Goal: Information Seeking & Learning: Learn about a topic

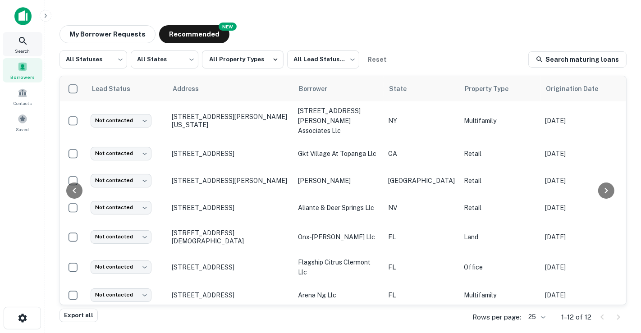
scroll to position [0, 74]
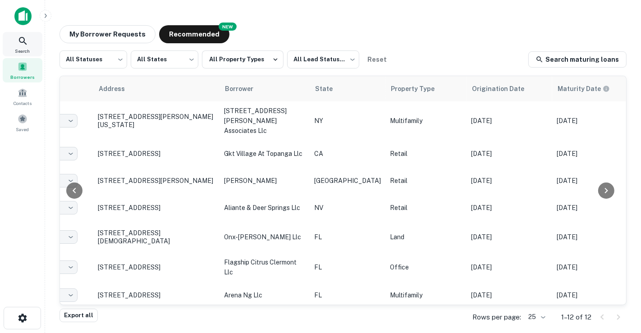
drag, startPoint x: 0, startPoint y: 0, endPoint x: 27, endPoint y: 46, distance: 53.7
click at [27, 46] on div "Search" at bounding box center [23, 44] width 40 height 24
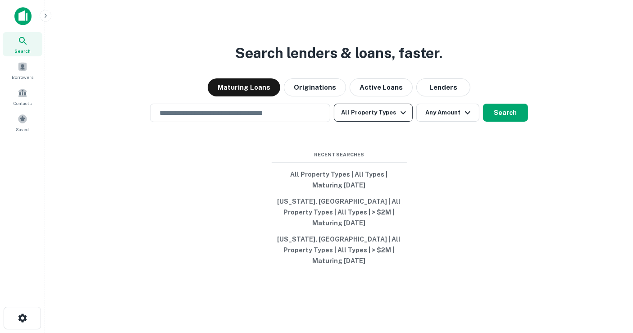
click at [375, 120] on button "All Property Types" at bounding box center [373, 113] width 78 height 18
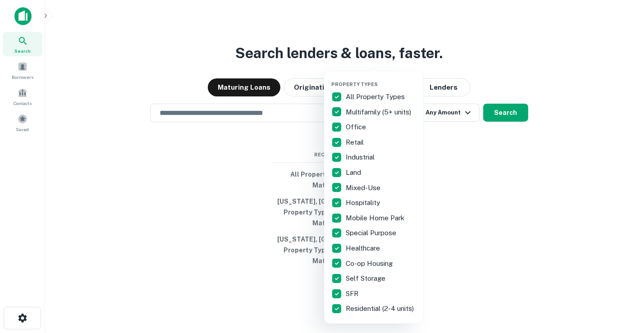
click at [261, 130] on div at bounding box center [320, 166] width 641 height 333
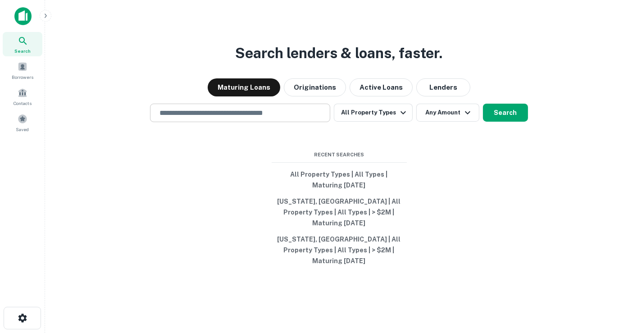
click at [282, 122] on div "​" at bounding box center [240, 113] width 180 height 18
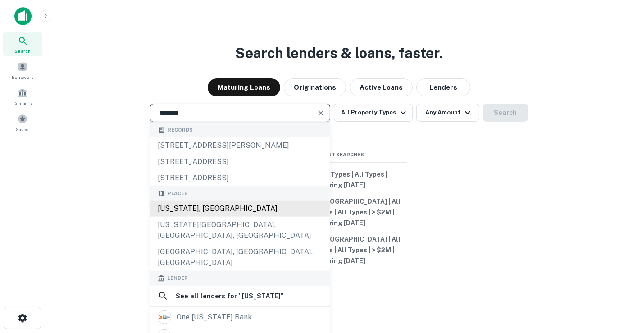
click at [197, 217] on div "[US_STATE], [GEOGRAPHIC_DATA]" at bounding box center [240, 209] width 179 height 16
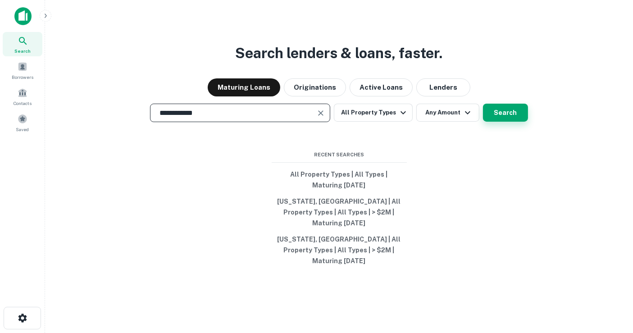
type input "**********"
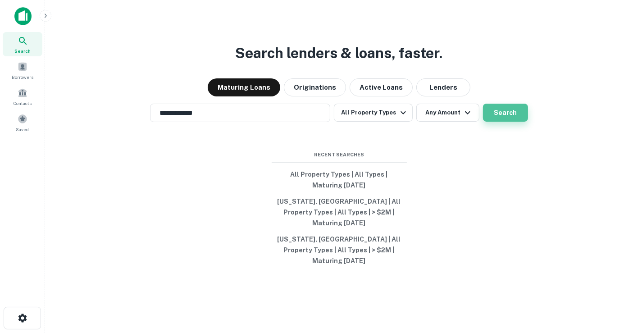
click at [510, 122] on button "Search" at bounding box center [505, 113] width 45 height 18
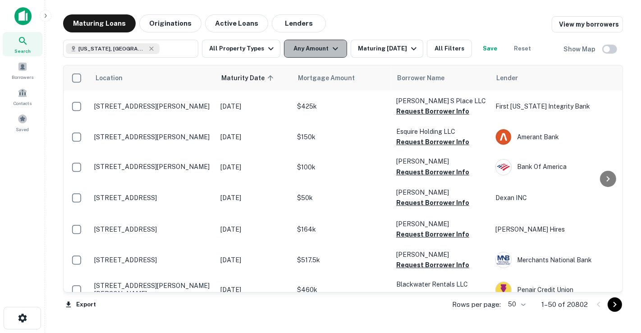
click at [330, 50] on icon "button" at bounding box center [335, 48] width 11 height 11
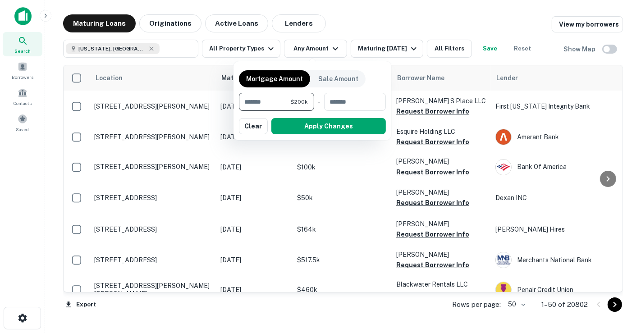
type input "*******"
click at [304, 133] on button "Apply Changes" at bounding box center [328, 126] width 115 height 16
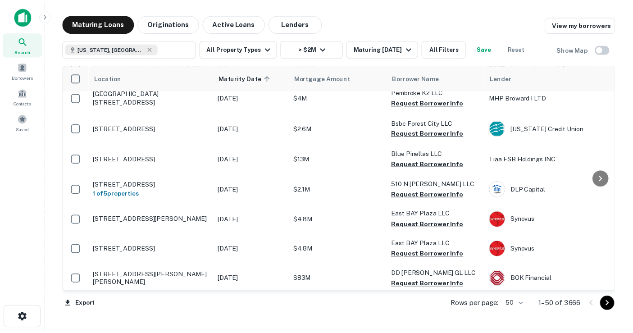
scroll to position [300, 0]
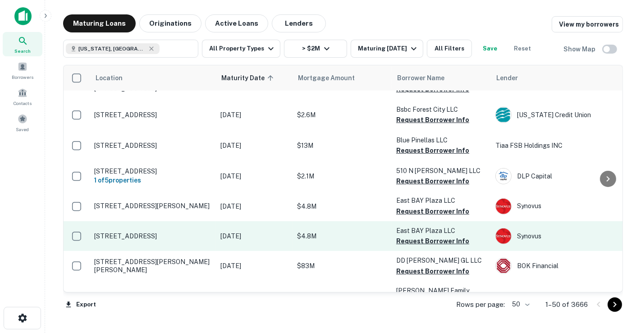
click at [227, 227] on td "[DATE]" at bounding box center [254, 236] width 77 height 30
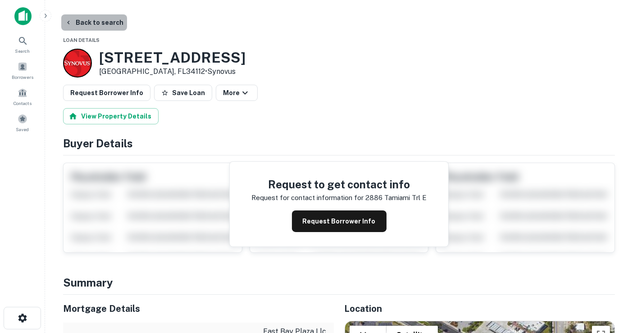
click at [101, 18] on button "Back to search" at bounding box center [94, 22] width 66 height 16
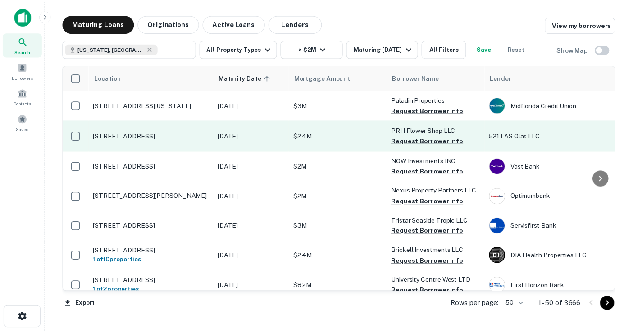
scroll to position [651, 0]
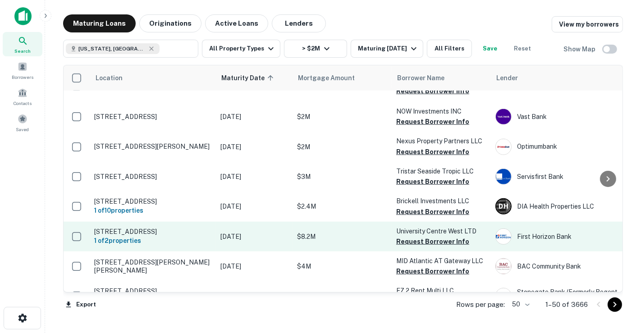
click at [323, 237] on p "$8.2M" at bounding box center [342, 237] width 90 height 10
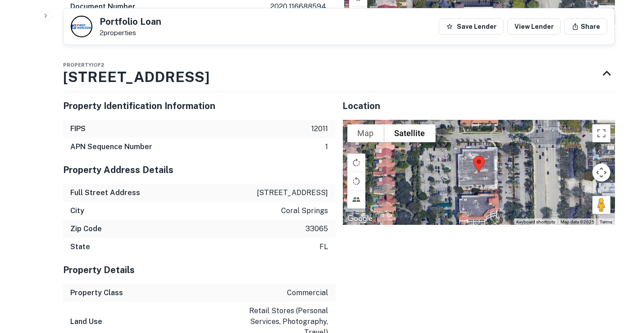
scroll to position [404, 0]
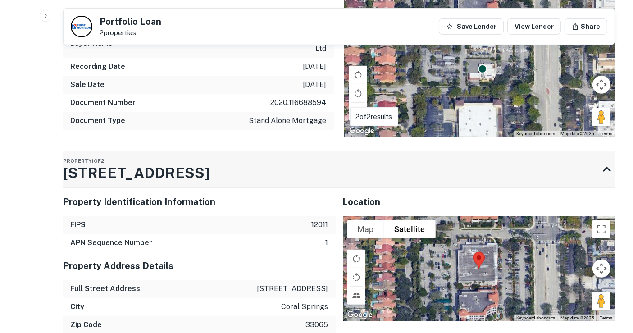
drag, startPoint x: 99, startPoint y: 172, endPoint x: 65, endPoint y: 172, distance: 33.8
click at [65, 172] on h3 "2790 N University Dr" at bounding box center [136, 173] width 147 height 22
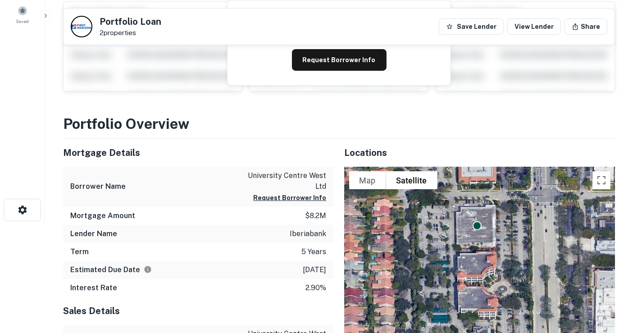
scroll to position [0, 0]
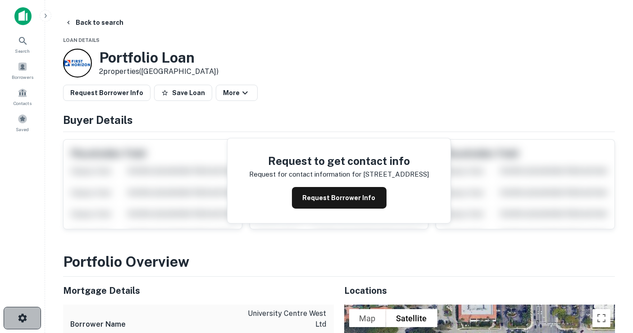
click at [32, 322] on button "button" at bounding box center [22, 318] width 37 height 23
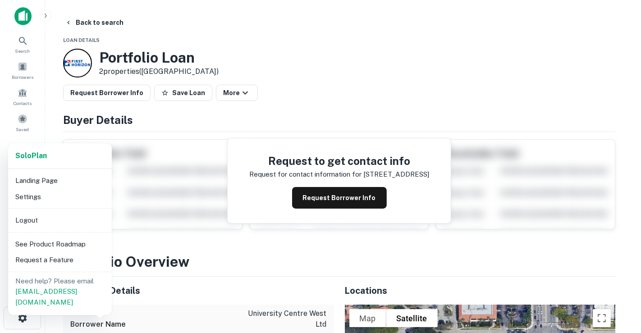
click at [53, 193] on li "Settings" at bounding box center [60, 197] width 96 height 16
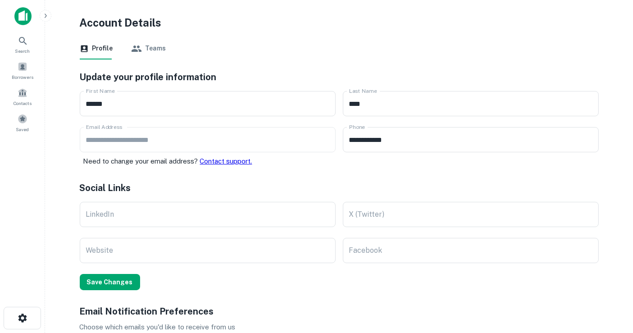
click at [25, 83] on div "Search Borrowers Contacts Saved" at bounding box center [22, 83] width 45 height 103
click at [22, 100] on span "Contacts" at bounding box center [23, 103] width 18 height 7
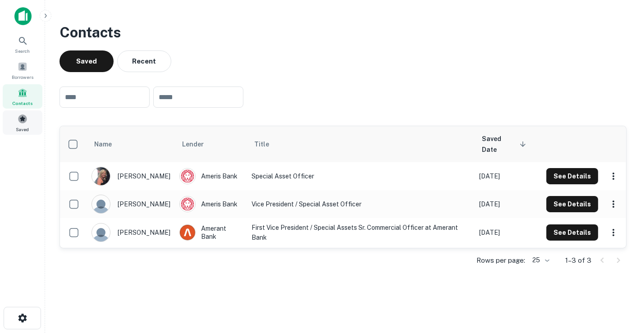
drag, startPoint x: 0, startPoint y: 0, endPoint x: 29, endPoint y: 120, distance: 123.9
click at [29, 120] on div "Saved" at bounding box center [23, 122] width 40 height 24
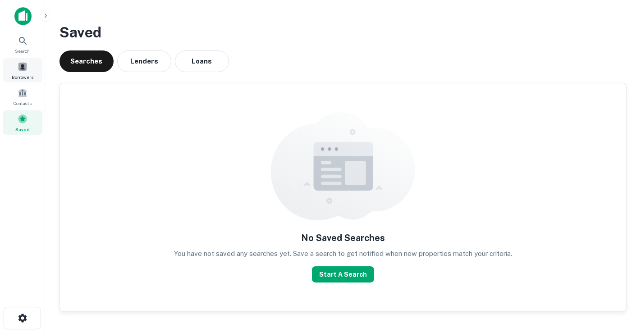
click at [18, 64] on span at bounding box center [23, 67] width 10 height 10
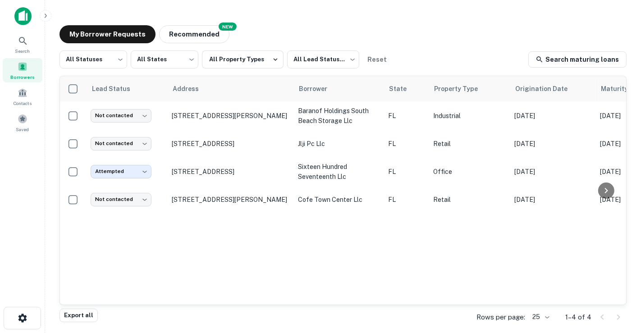
click at [34, 18] on div at bounding box center [59, 16] width 90 height 18
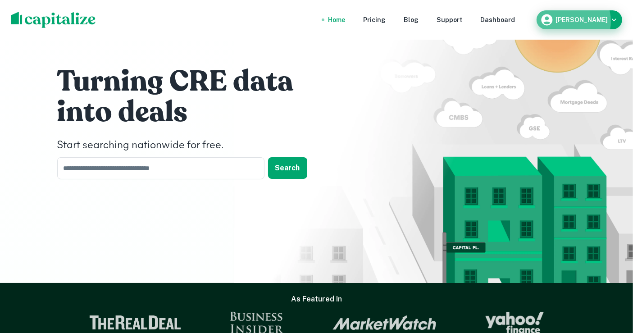
click at [578, 21] on h6 "Edward Bond" at bounding box center [582, 20] width 52 height 6
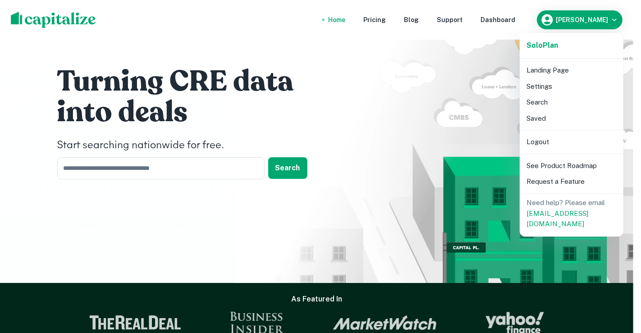
click at [546, 79] on li "Settings" at bounding box center [571, 86] width 96 height 16
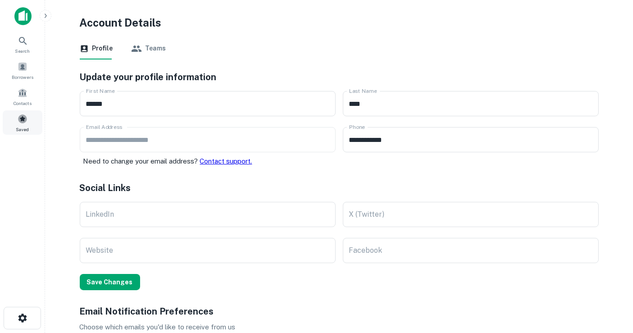
drag, startPoint x: 18, startPoint y: 123, endPoint x: 24, endPoint y: 124, distance: 5.9
click at [18, 123] on span at bounding box center [23, 119] width 10 height 10
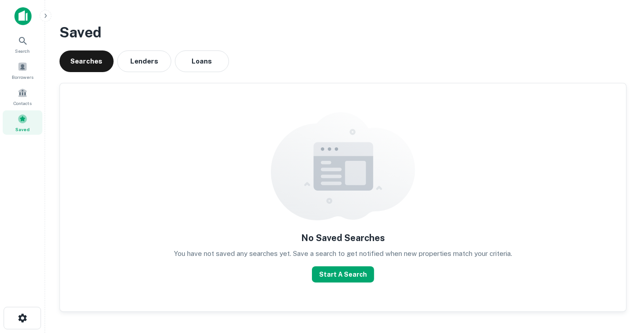
click at [196, 65] on button "Loans" at bounding box center [202, 61] width 54 height 22
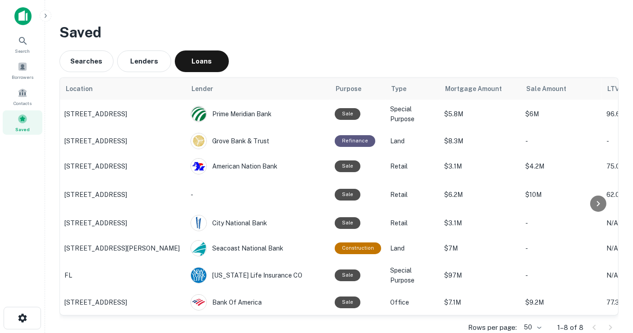
drag, startPoint x: 115, startPoint y: 2, endPoint x: 262, endPoint y: 75, distance: 163.9
click at [271, 74] on div "Location Lender Purpose Type Mortgage Amount Sale Amount LTV Int. Rate Originat…" at bounding box center [340, 206] width 560 height 268
click at [32, 51] on div "Search" at bounding box center [23, 44] width 40 height 24
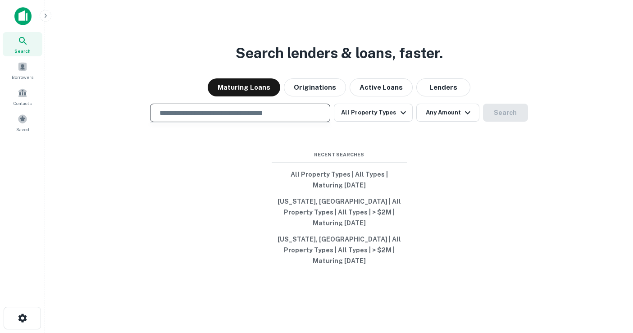
click at [295, 118] on input "text" at bounding box center [240, 113] width 172 height 10
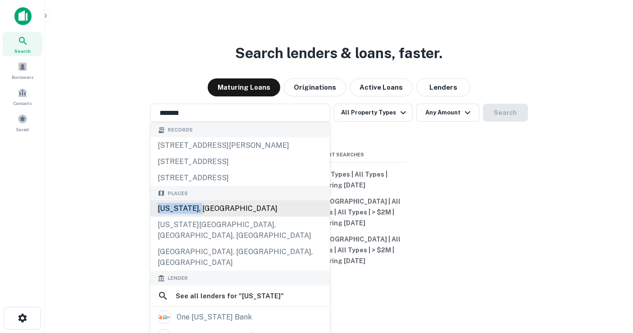
drag, startPoint x: 229, startPoint y: 205, endPoint x: 220, endPoint y: 221, distance: 18.4
click at [220, 221] on div "Places [US_STATE], [GEOGRAPHIC_DATA] [US_STATE][GEOGRAPHIC_DATA], [GEOGRAPHIC_D…" at bounding box center [240, 228] width 179 height 85
click at [220, 217] on div "[US_STATE], [GEOGRAPHIC_DATA]" at bounding box center [240, 209] width 179 height 16
type input "**********"
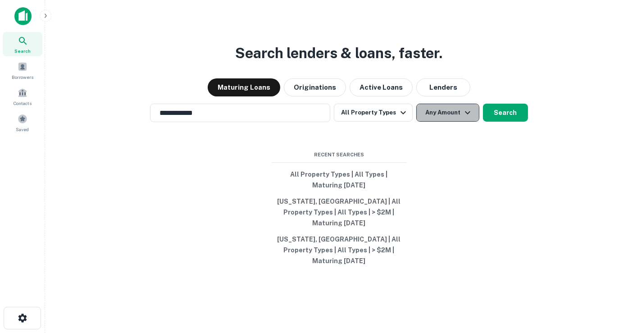
click at [451, 122] on button "Any Amount" at bounding box center [448, 113] width 63 height 18
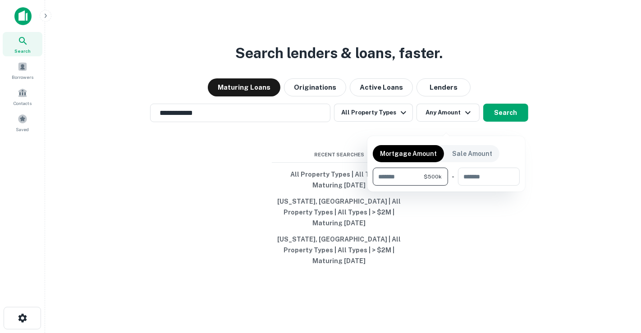
type input "*******"
click at [499, 128] on div at bounding box center [320, 166] width 641 height 333
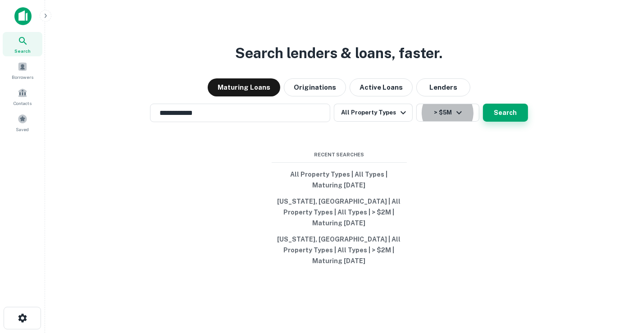
click at [511, 122] on button "Search" at bounding box center [505, 113] width 45 height 18
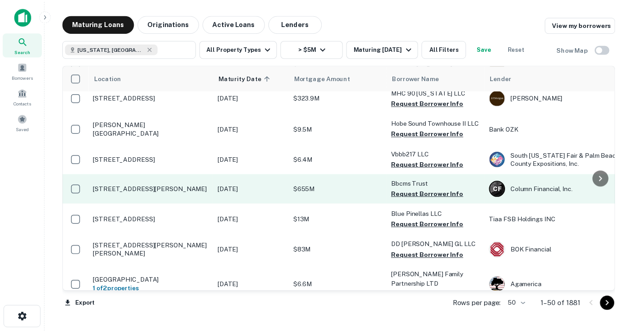
scroll to position [150, 0]
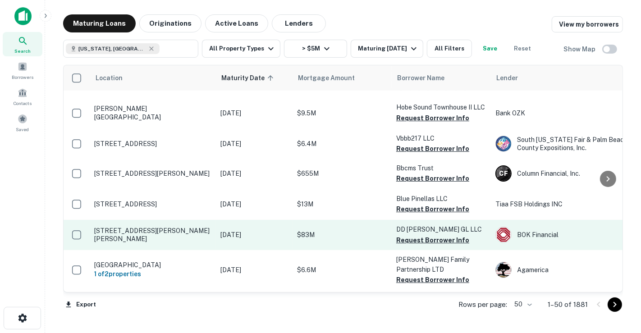
click at [347, 247] on td "$83M" at bounding box center [342, 235] width 99 height 30
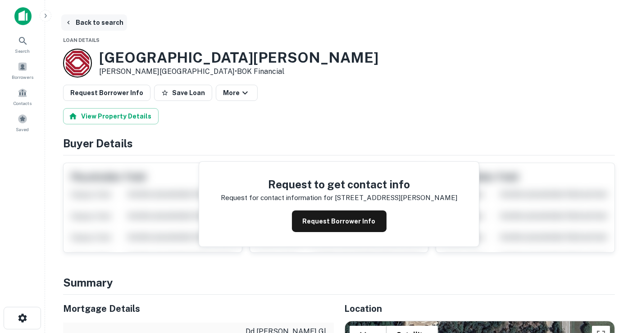
click at [103, 14] on button "Back to search" at bounding box center [94, 22] width 66 height 16
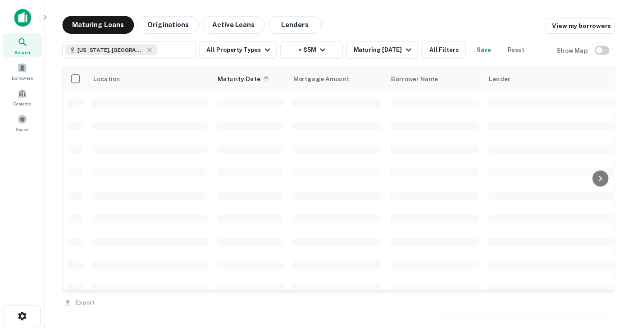
scroll to position [150, 0]
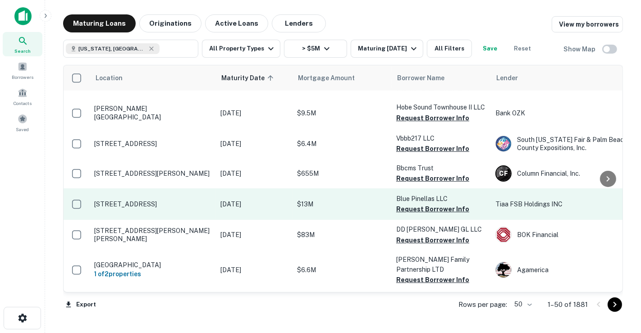
click at [333, 199] on p "$13M" at bounding box center [342, 204] width 90 height 10
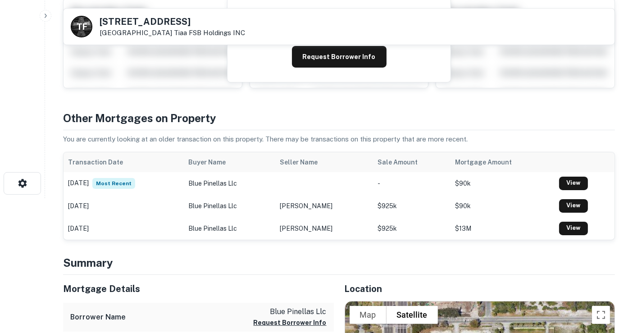
scroll to position [100, 0]
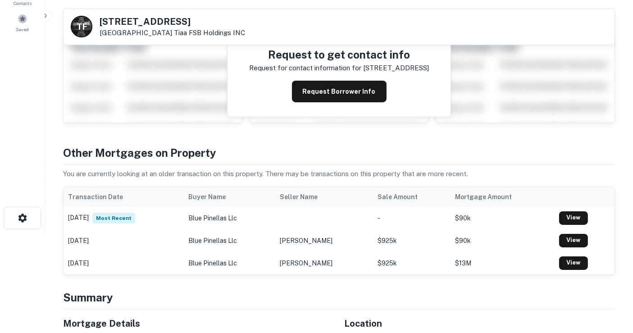
drag, startPoint x: 176, startPoint y: 33, endPoint x: 116, endPoint y: 18, distance: 62.4
click at [98, 17] on div "T F [STREET_ADDRESS] Tiaa FSB Holdings INC" at bounding box center [158, 27] width 174 height 22
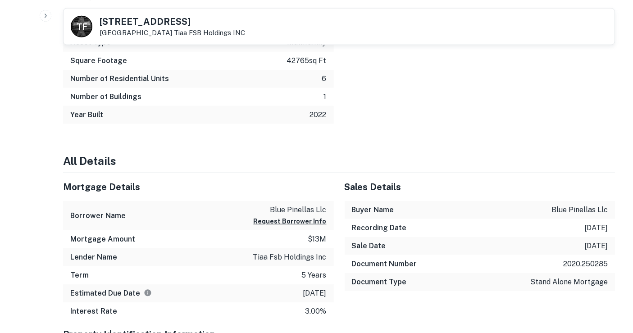
scroll to position [651, 0]
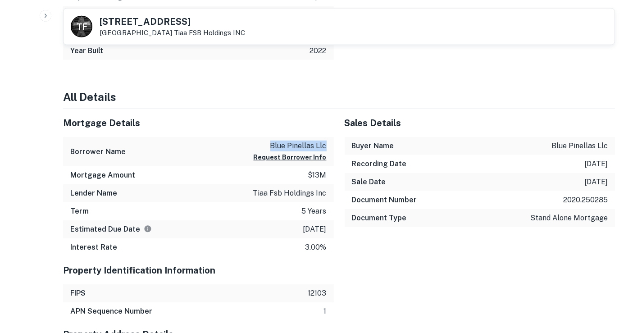
drag, startPoint x: 331, startPoint y: 145, endPoint x: 267, endPoint y: 147, distance: 64.1
click at [267, 147] on div "Borrower Name blue pinellas llc Request Borrower Info" at bounding box center [198, 151] width 271 height 29
copy p "blue pinellas llc"
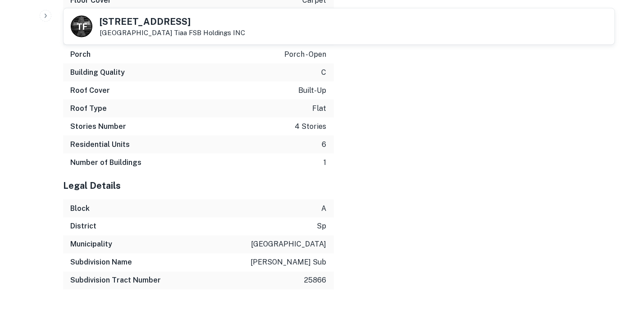
scroll to position [1344, 0]
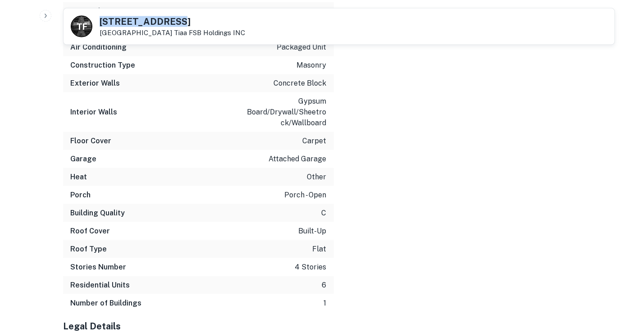
drag, startPoint x: 174, startPoint y: 23, endPoint x: 100, endPoint y: 23, distance: 73.5
click at [100, 23] on h5 "[STREET_ADDRESS]" at bounding box center [173, 21] width 146 height 9
copy h5 "[STREET_ADDRESS]"
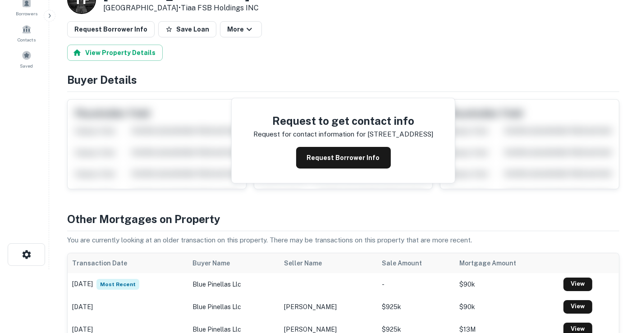
scroll to position [0, 0]
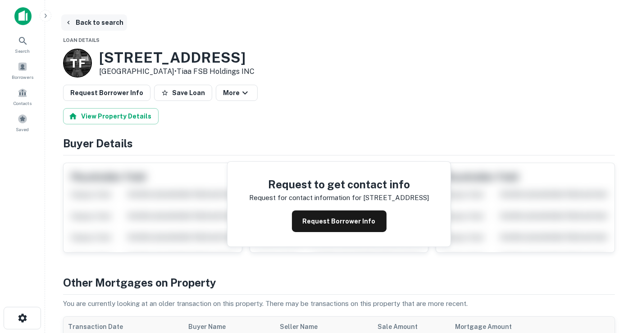
click at [97, 19] on button "Back to search" at bounding box center [94, 22] width 66 height 16
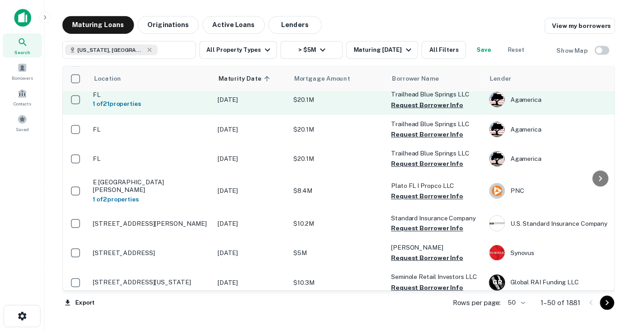
scroll to position [1102, 0]
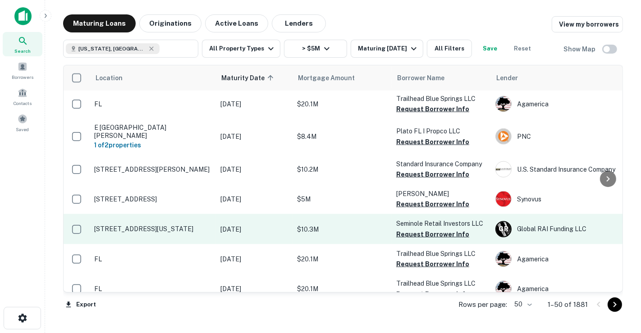
click at [271, 225] on p "[DATE]" at bounding box center [254, 230] width 68 height 10
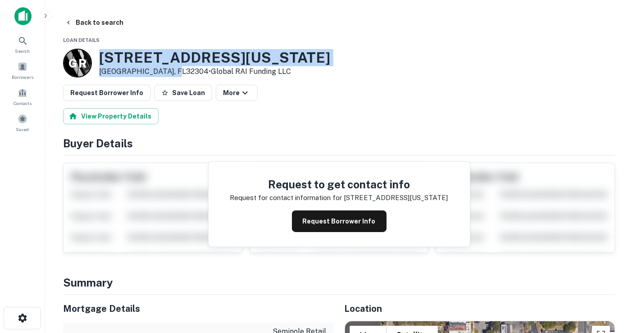
drag, startPoint x: 101, startPoint y: 56, endPoint x: 172, endPoint y: 74, distance: 74.0
click at [172, 74] on div "[STREET_ADDRESS][US_STATE] • Global RAI Funding LLC" at bounding box center [214, 63] width 231 height 28
copy div "[STREET_ADDRESS][US_STATE]"
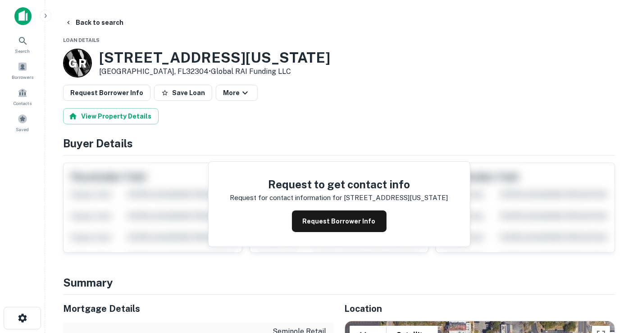
click at [298, 114] on div "View Property Details" at bounding box center [339, 116] width 552 height 16
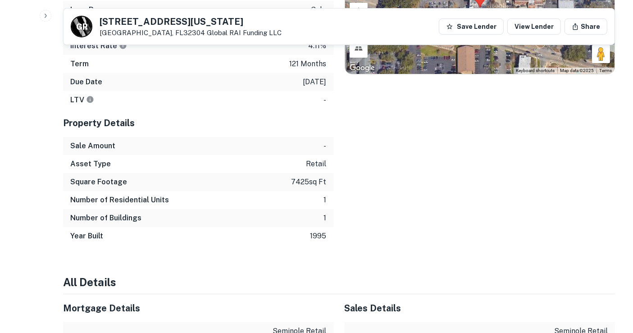
scroll to position [551, 0]
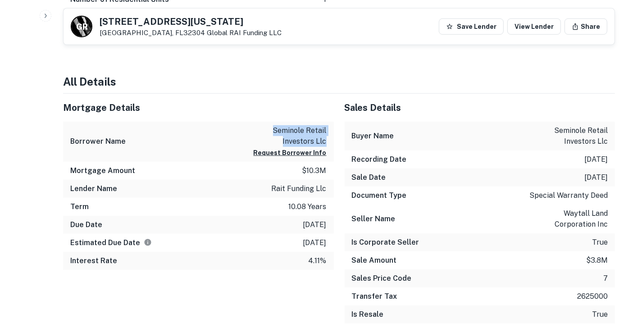
drag, startPoint x: 328, startPoint y: 141, endPoint x: 275, endPoint y: 129, distance: 54.6
click at [275, 129] on div "Borrower Name seminole retail investors llc Request Borrower Info" at bounding box center [198, 142] width 271 height 40
copy p "seminole retail investors llc"
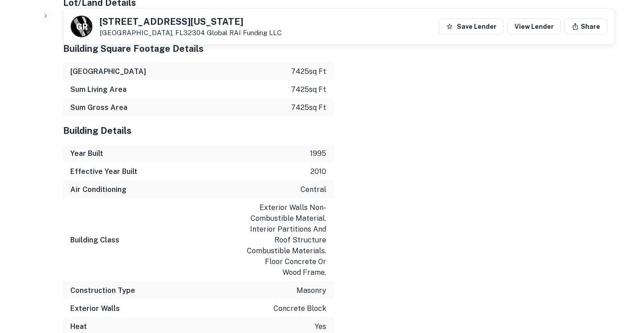
scroll to position [1302, 0]
